Goal: Information Seeking & Learning: Find specific fact

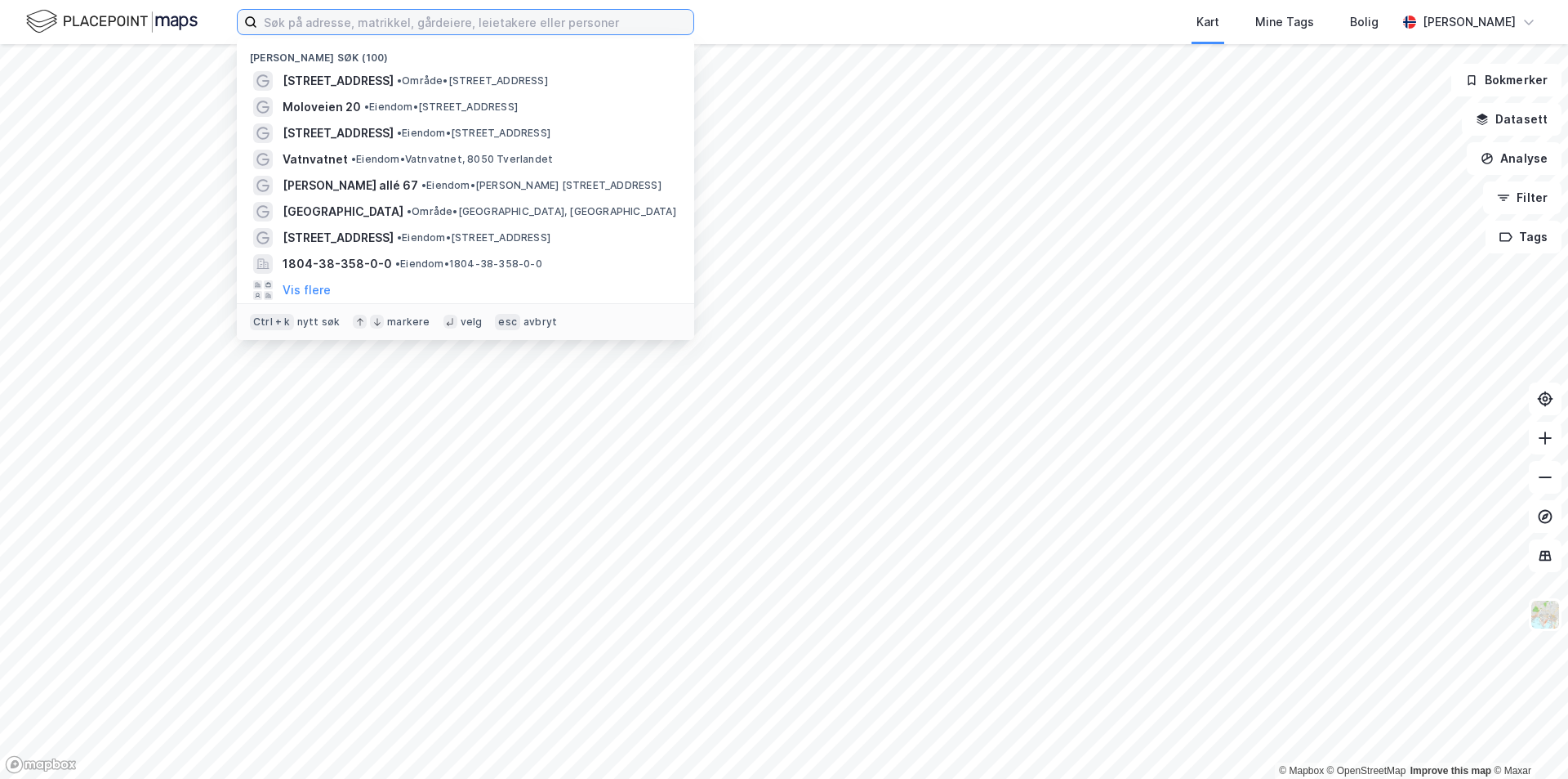
click at [517, 26] on input at bounding box center [475, 22] width 436 height 24
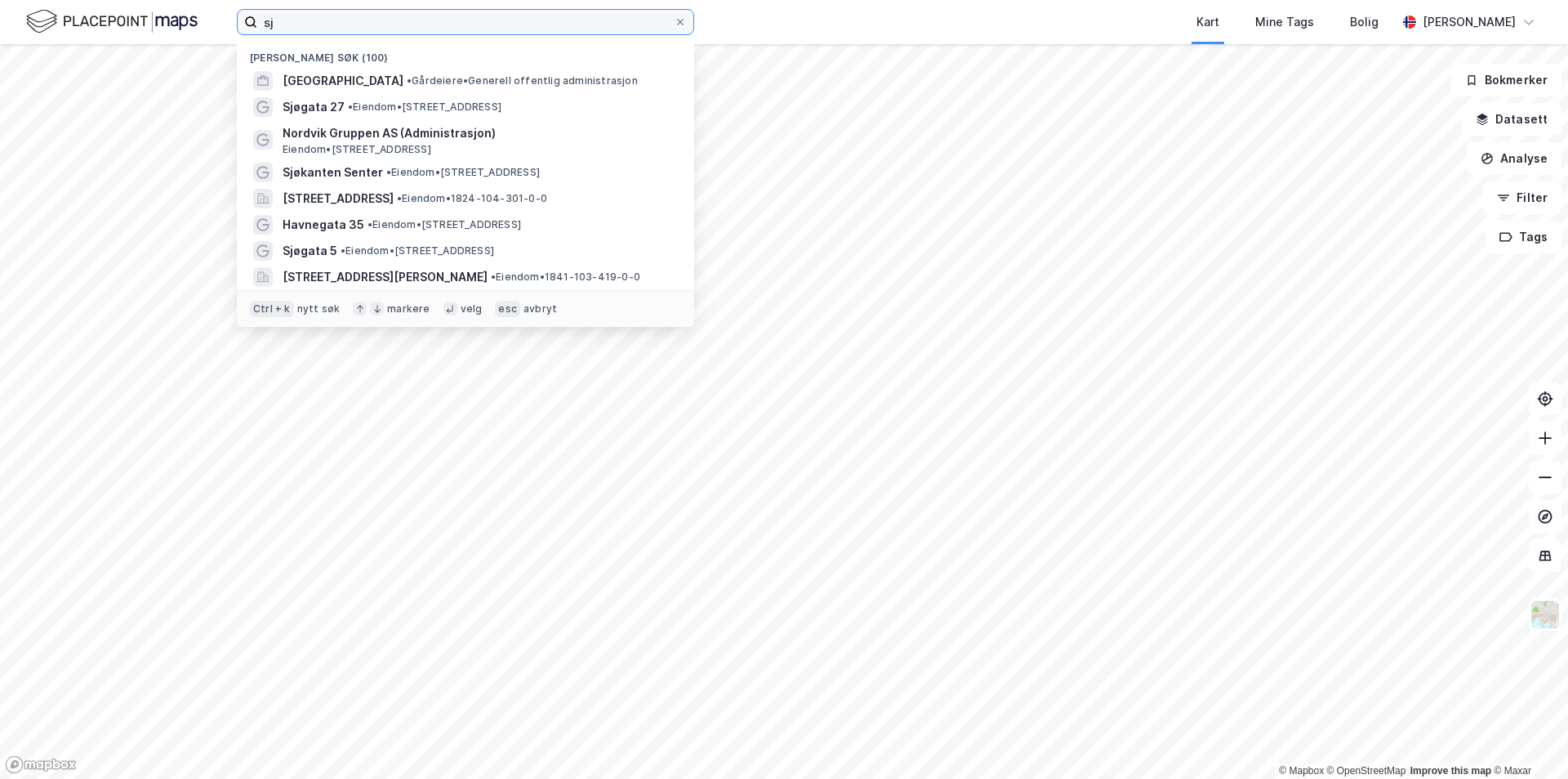
type input "s"
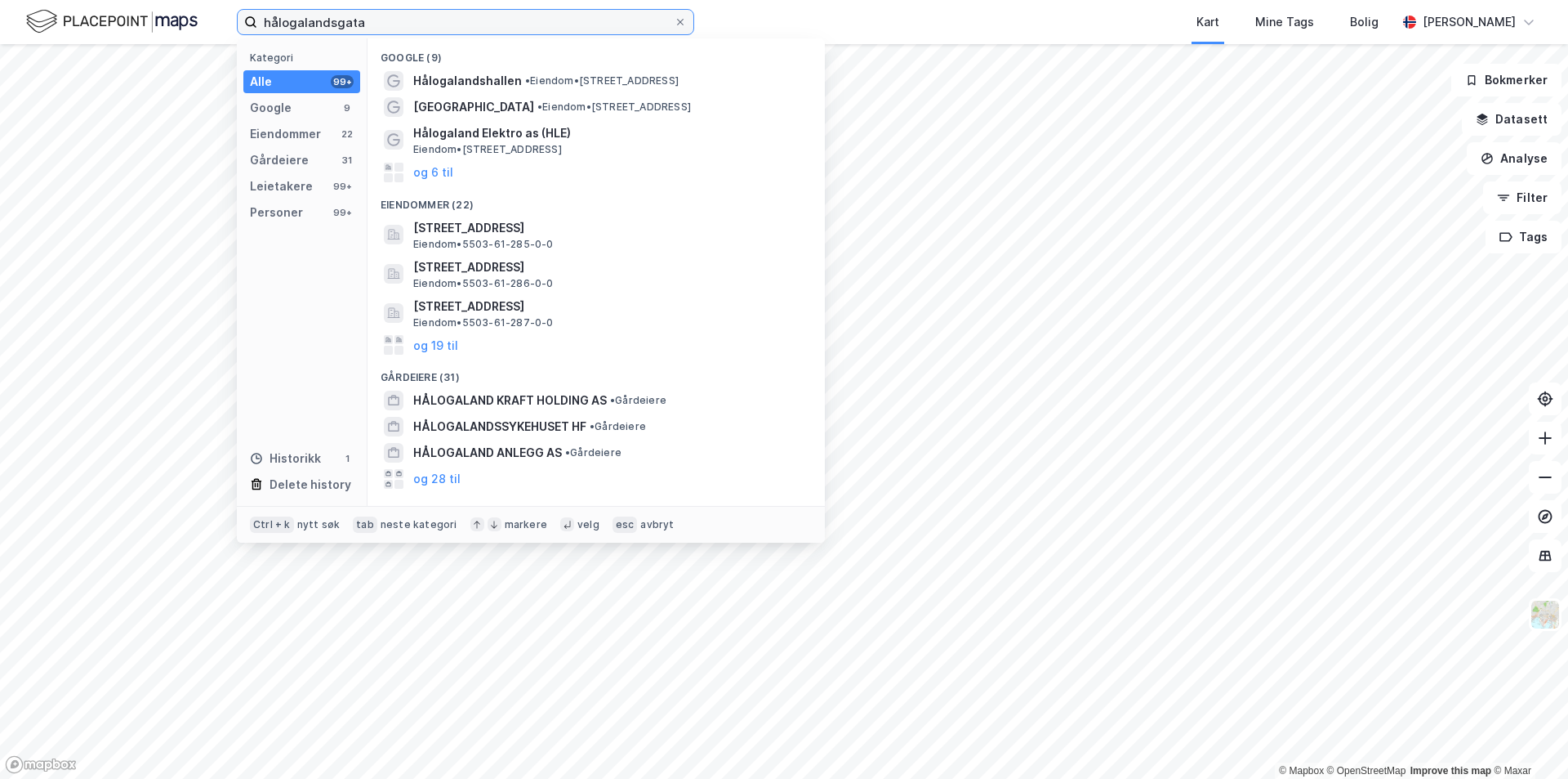
type input "hålogalandsgata"
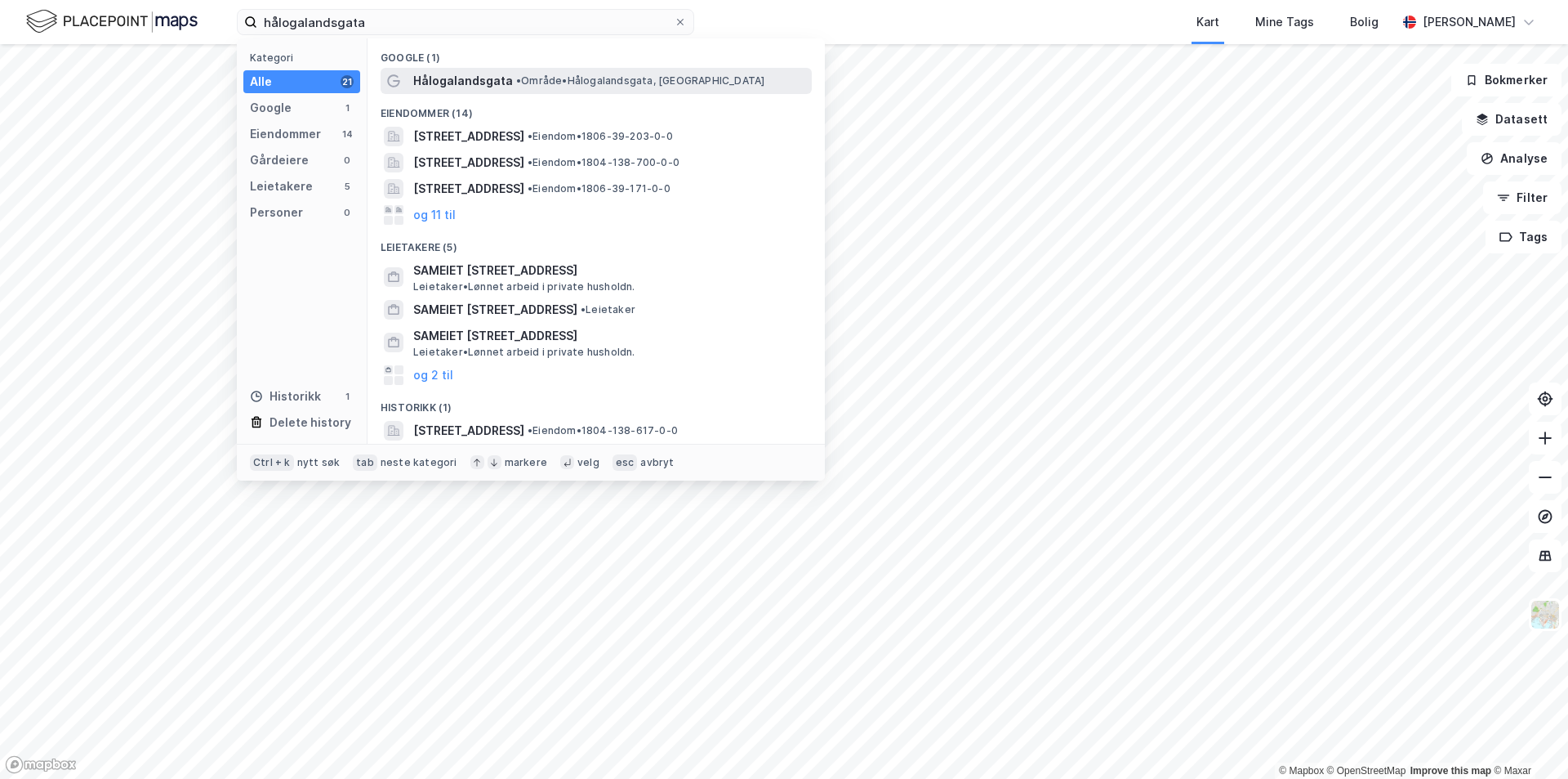
click at [517, 80] on span "•" at bounding box center [518, 81] width 4 height 13
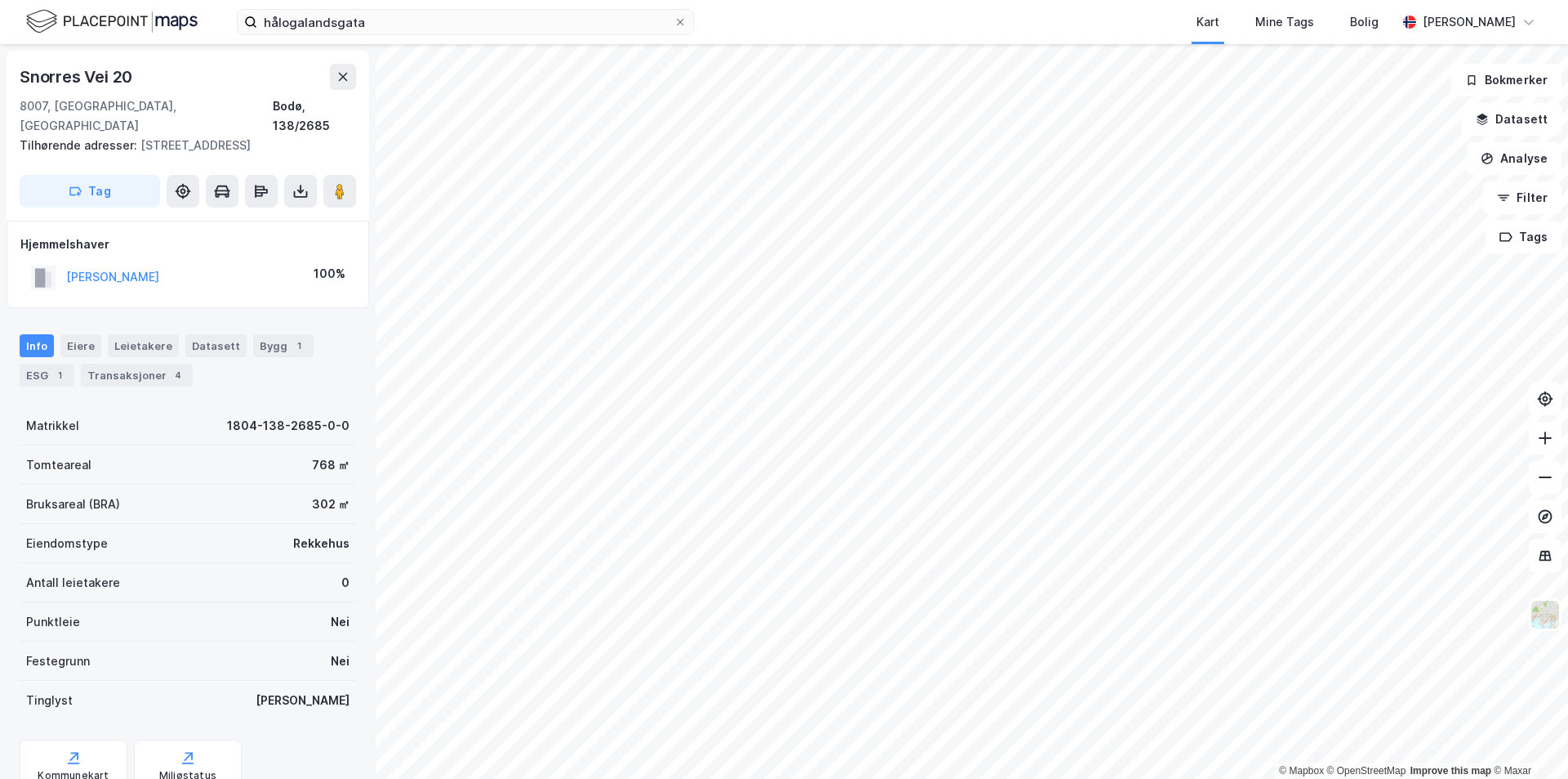
drag, startPoint x: 269, startPoint y: 255, endPoint x: 61, endPoint y: 247, distance: 208.2
click at [61, 261] on div "[PERSON_NAME] 100%" at bounding box center [188, 277] width 335 height 33
copy button "[PERSON_NAME]"
